Goal: Find contact information: Find contact information

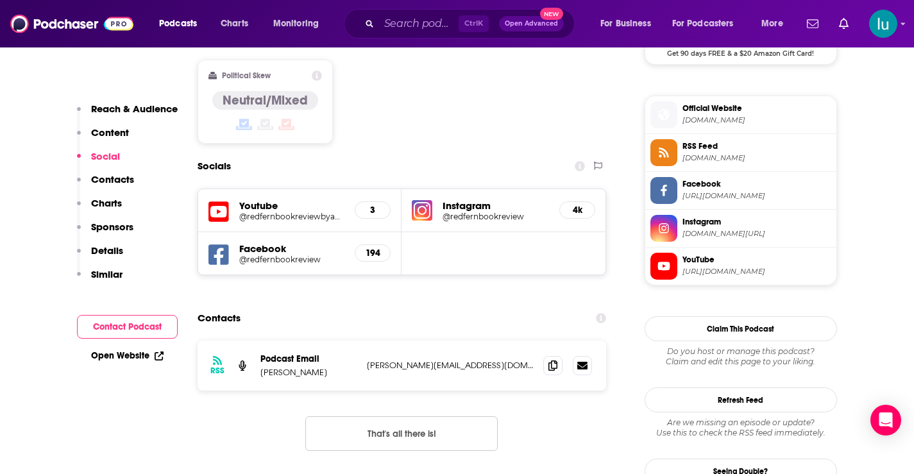
scroll to position [1046, 0]
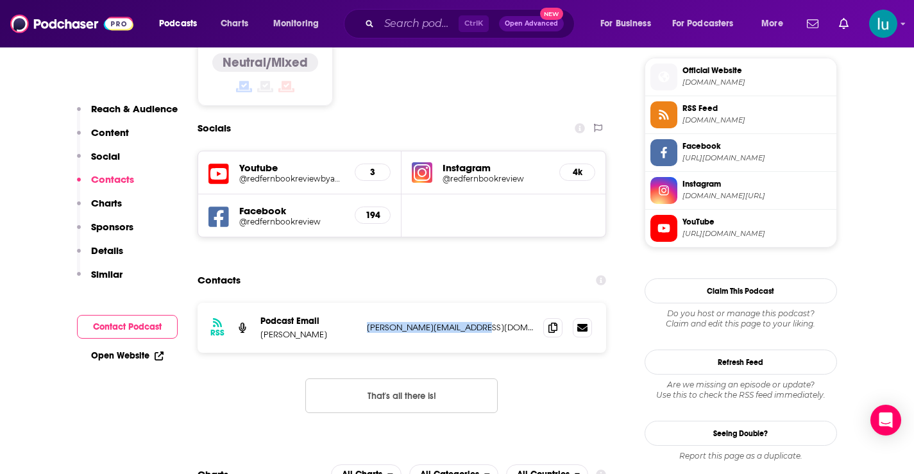
drag, startPoint x: 498, startPoint y: 280, endPoint x: 377, endPoint y: 282, distance: 121.3
click at [364, 303] on div "RSS Podcast Email Amy Mair amy@redfernbookreview.com amy@redfernbookreview.com" at bounding box center [402, 328] width 409 height 50
copy p "amy@redfernbookreview.com"
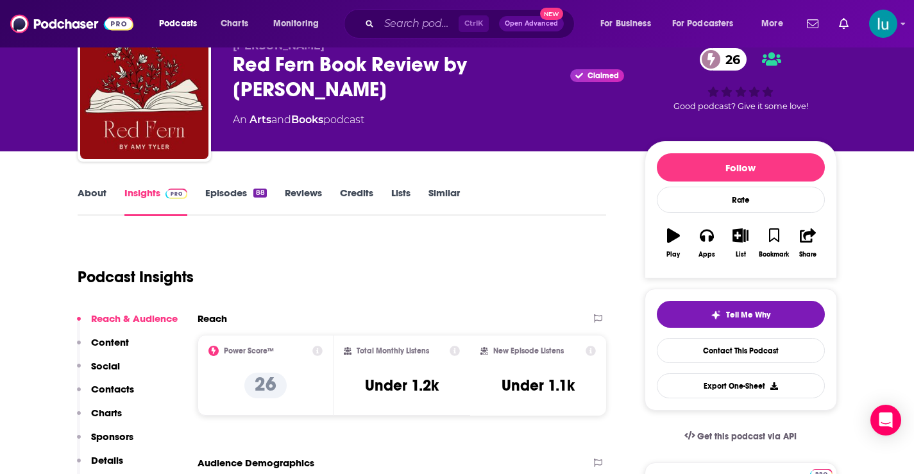
scroll to position [49, 0]
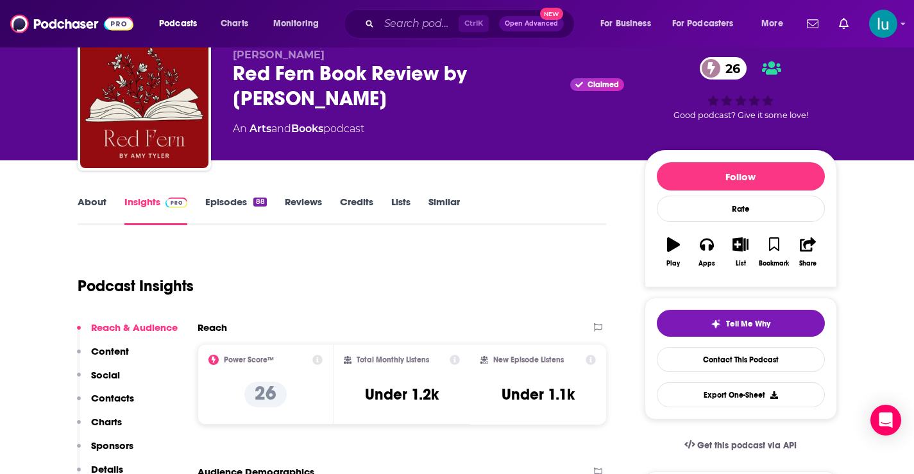
click at [94, 207] on link "About" at bounding box center [92, 211] width 29 height 30
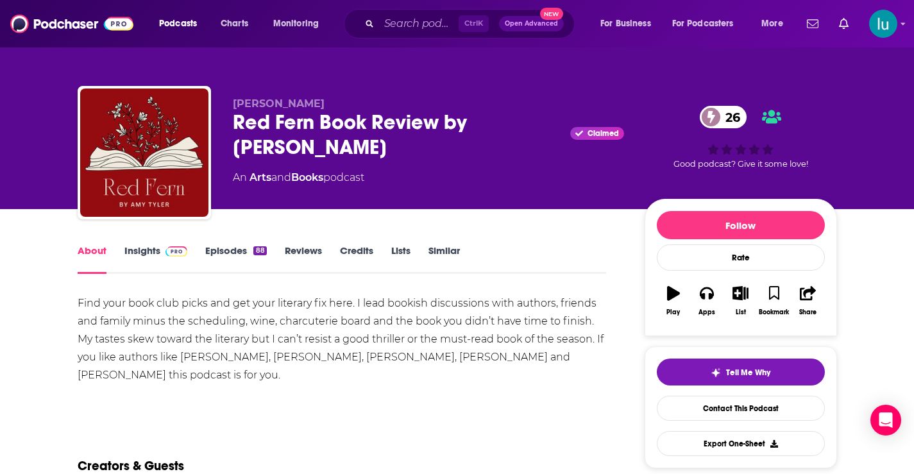
click at [147, 251] on link "Insights" at bounding box center [156, 259] width 64 height 30
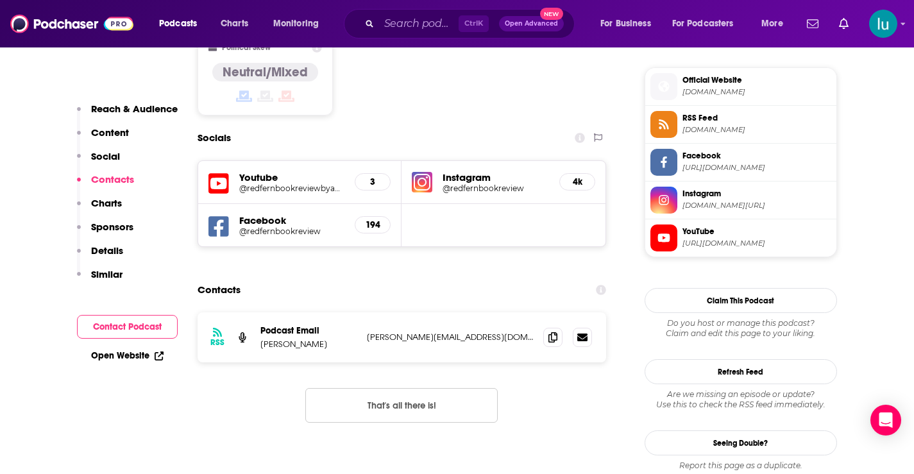
scroll to position [1046, 0]
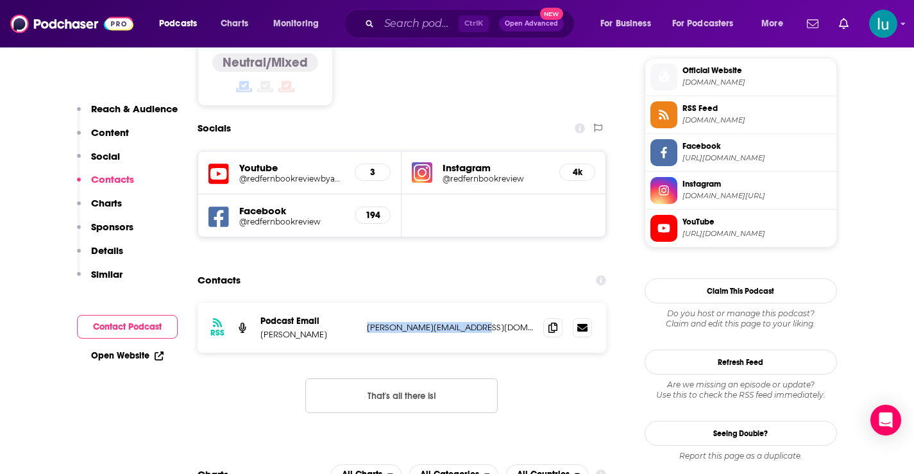
drag, startPoint x: 491, startPoint y: 278, endPoint x: 360, endPoint y: 284, distance: 131.0
click at [360, 303] on div "RSS Podcast Email Amy Mair amy@redfernbookreview.com amy@redfernbookreview.com" at bounding box center [402, 328] width 409 height 50
copy div "amy@redfernbookreview.com"
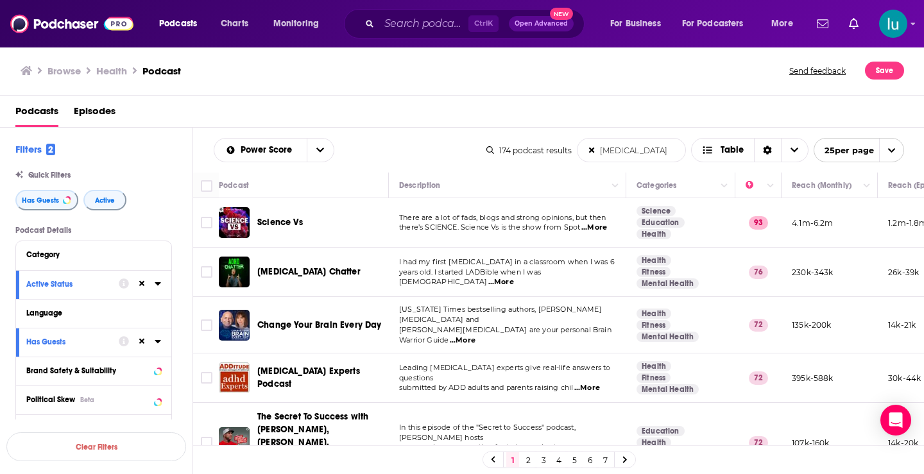
scroll to position [286, 0]
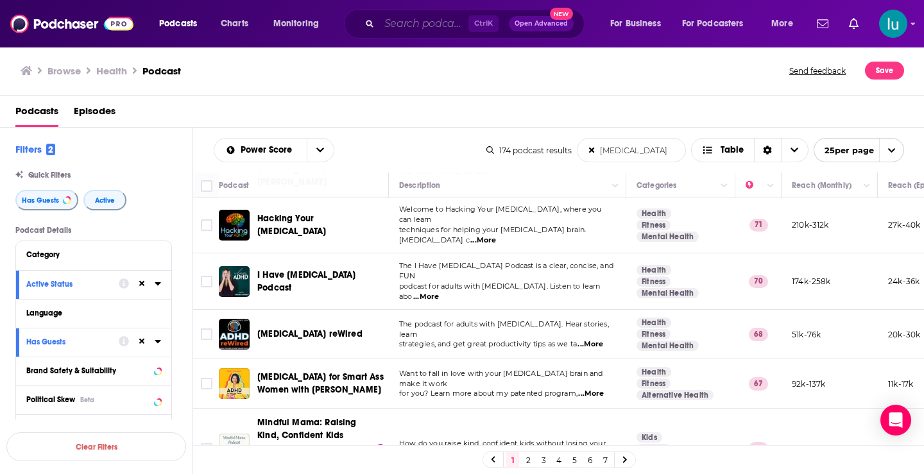
click at [421, 25] on input "Search podcasts, credits, & more..." at bounding box center [423, 23] width 89 height 21
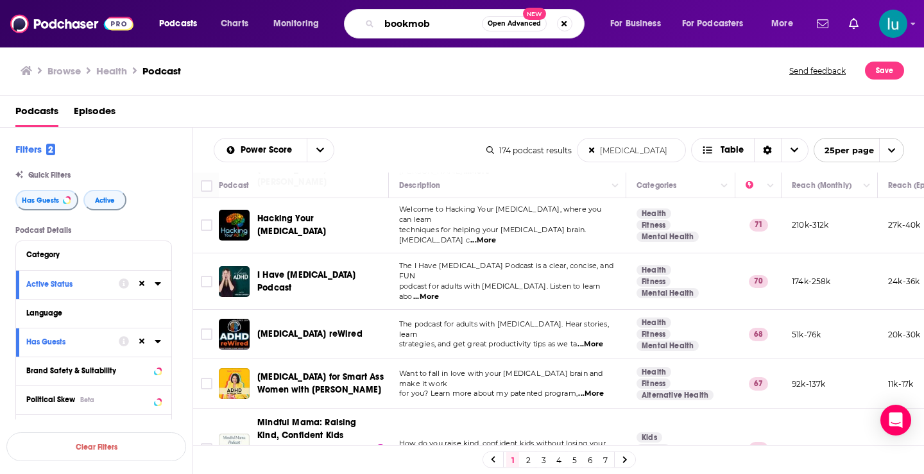
type input "bookmob"
